Goal: Task Accomplishment & Management: Manage account settings

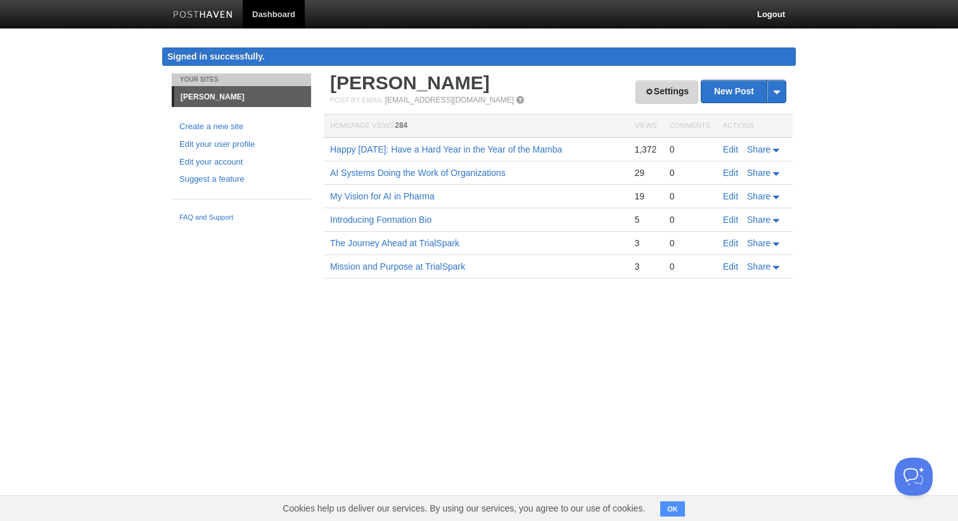
click at [647, 99] on link "Settings" at bounding box center [666, 91] width 63 height 23
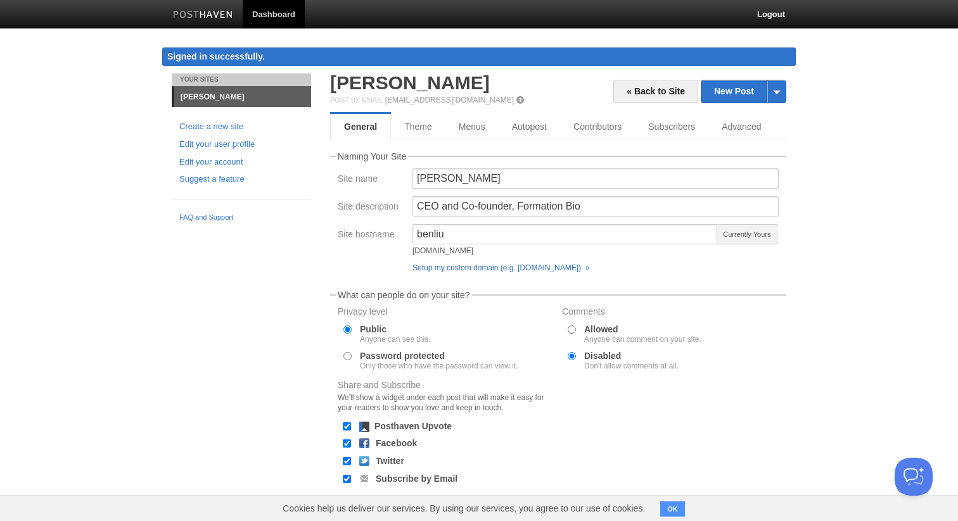
click at [472, 272] on link "Setup my custom domain (e.g. [DOMAIN_NAME]) »" at bounding box center [500, 268] width 177 height 9
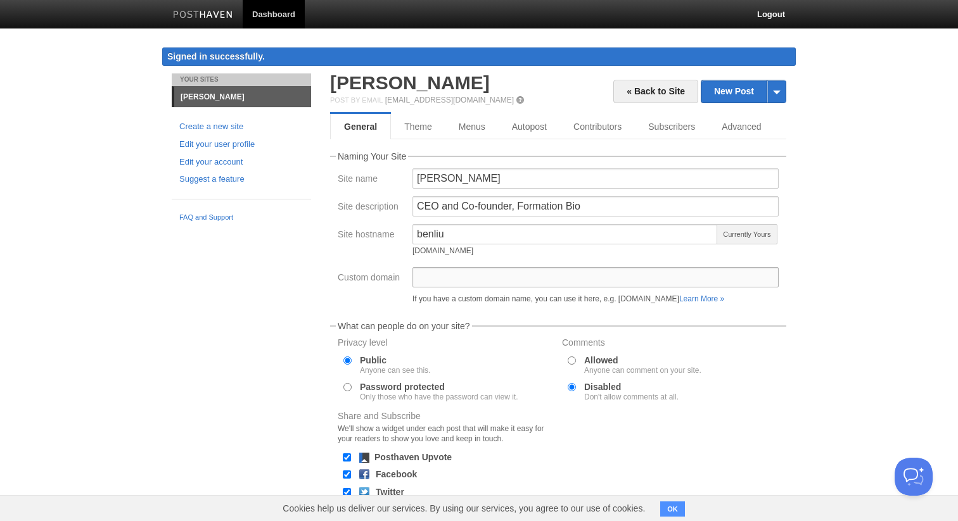
click at [468, 271] on input "Custom domain" at bounding box center [595, 277] width 366 height 20
paste input "[DOMAIN_NAME]"
type input "[DOMAIN_NAME]"
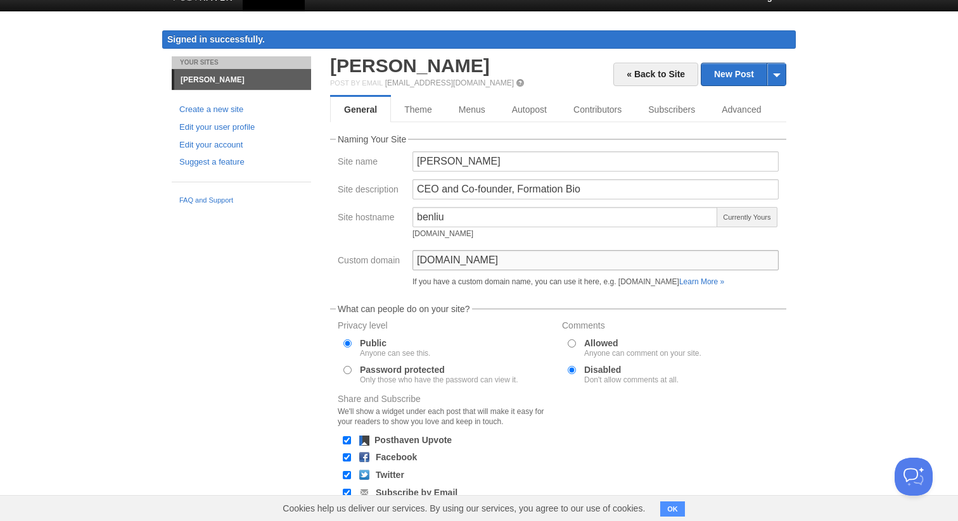
scroll to position [99, 0]
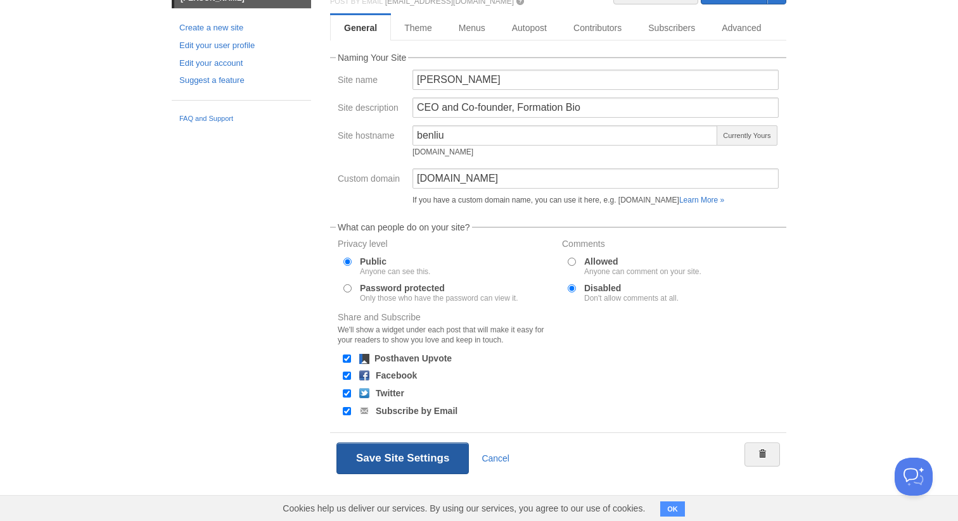
click at [383, 464] on button "Save Site Settings" at bounding box center [402, 459] width 132 height 32
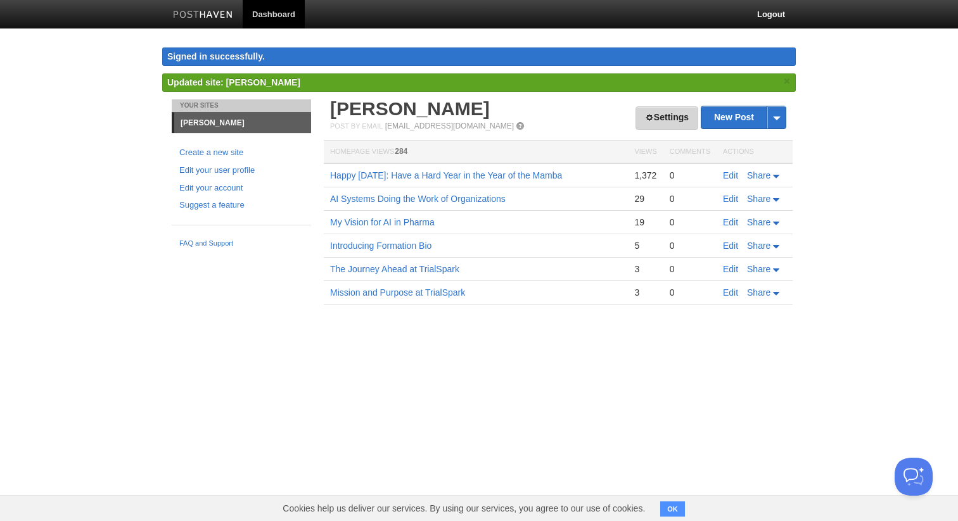
click at [658, 124] on link "Settings" at bounding box center [666, 117] width 63 height 23
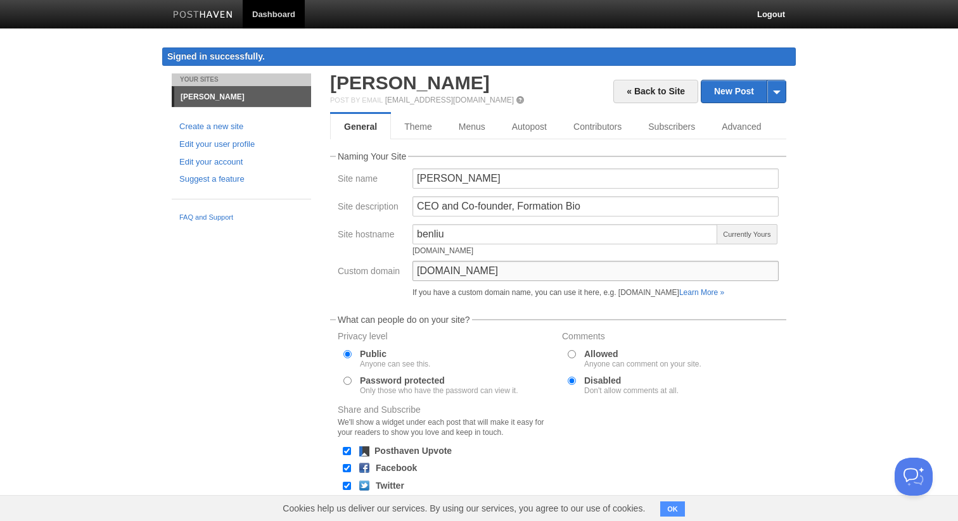
click at [504, 274] on input "[DOMAIN_NAME]" at bounding box center [595, 271] width 366 height 20
click at [496, 276] on input "[DOMAIN_NAME]" at bounding box center [595, 271] width 366 height 20
click at [711, 295] on link "Learn More »" at bounding box center [701, 292] width 45 height 9
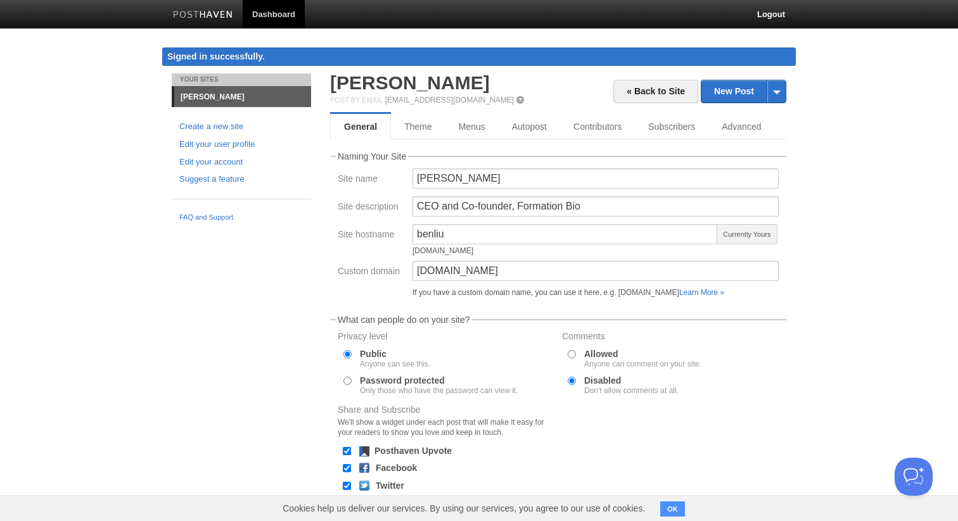
click at [453, 251] on div "[DOMAIN_NAME]" at bounding box center [564, 251] width 305 height 8
copy div "[DOMAIN_NAME]"
